Goal: Information Seeking & Learning: Learn about a topic

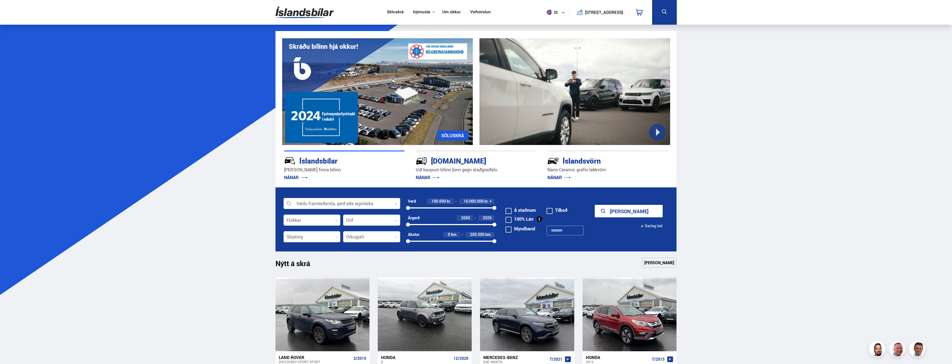
click at [380, 202] on div at bounding box center [342, 203] width 117 height 11
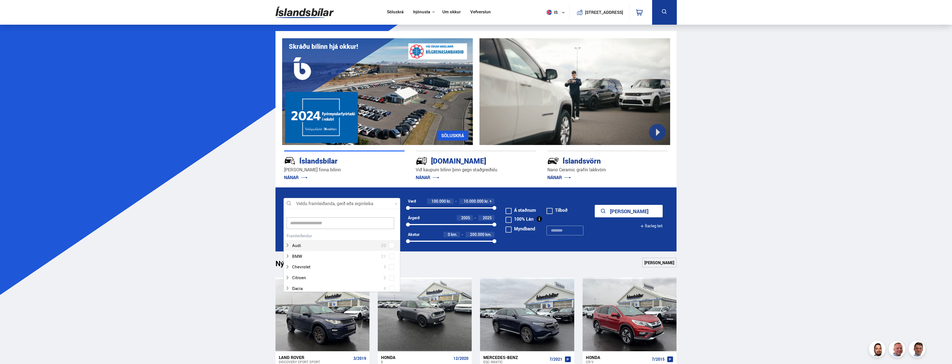
scroll to position [83, 115]
type input "**"
click at [387, 249] on div "Hyundai Inster 1" at bounding box center [342, 248] width 116 height 11
click at [392, 240] on span at bounding box center [392, 237] width 6 height 6
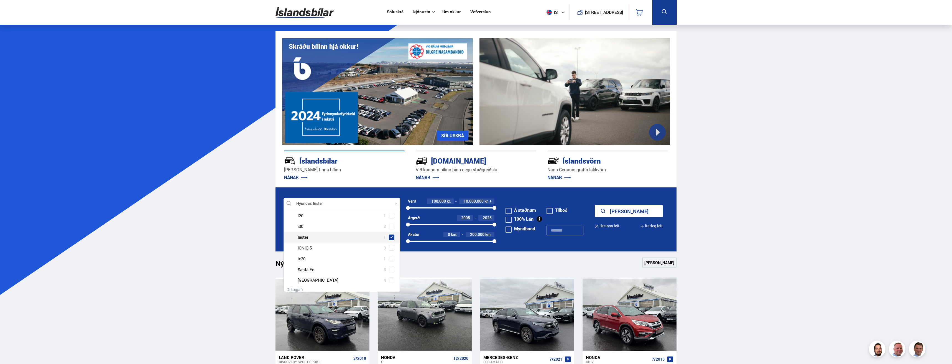
scroll to position [83, 0]
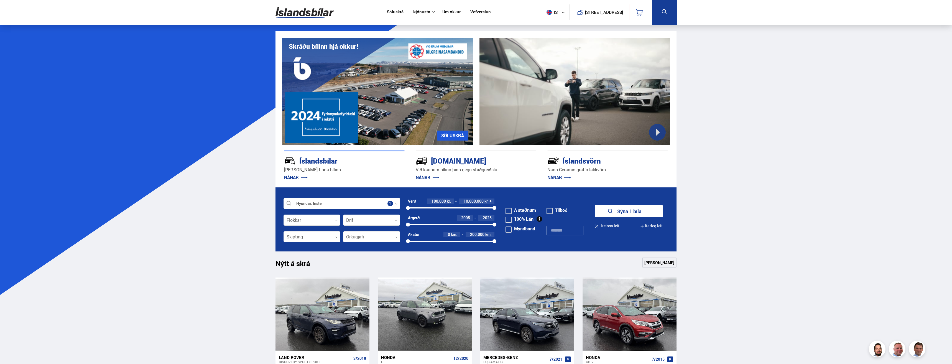
drag, startPoint x: 710, startPoint y: 196, endPoint x: 650, endPoint y: 206, distance: 61.2
click at [635, 208] on button "Sýna 1 bíla" at bounding box center [629, 211] width 68 height 12
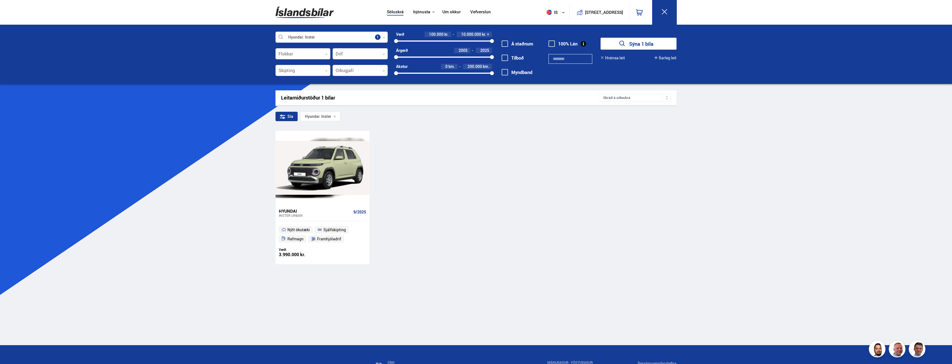
click at [295, 211] on div "Hyundai" at bounding box center [315, 210] width 72 height 5
